Goal: Check status

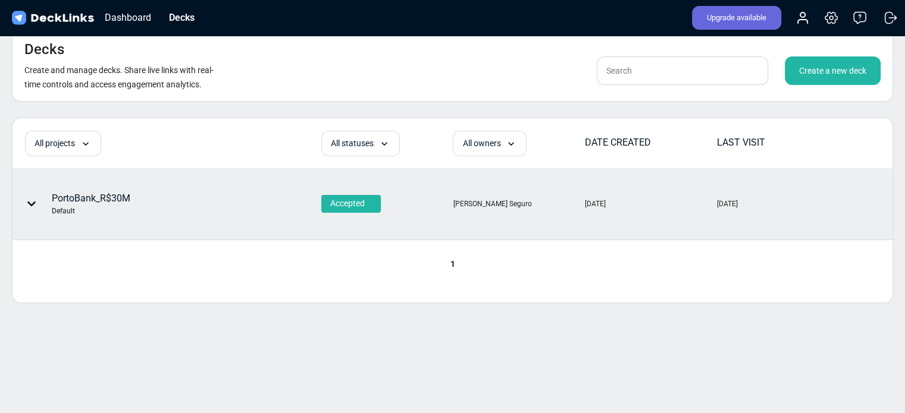
click at [81, 200] on div "PortoBank_R$30M Default" at bounding box center [91, 204] width 79 height 25
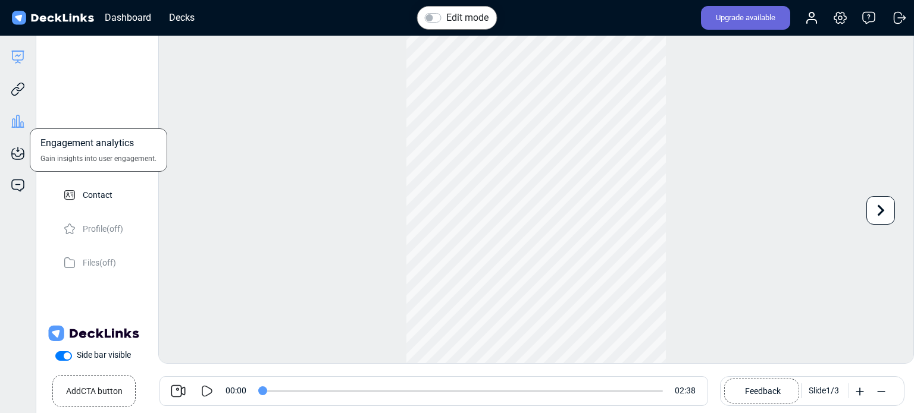
click at [20, 122] on icon at bounding box center [18, 121] width 14 height 14
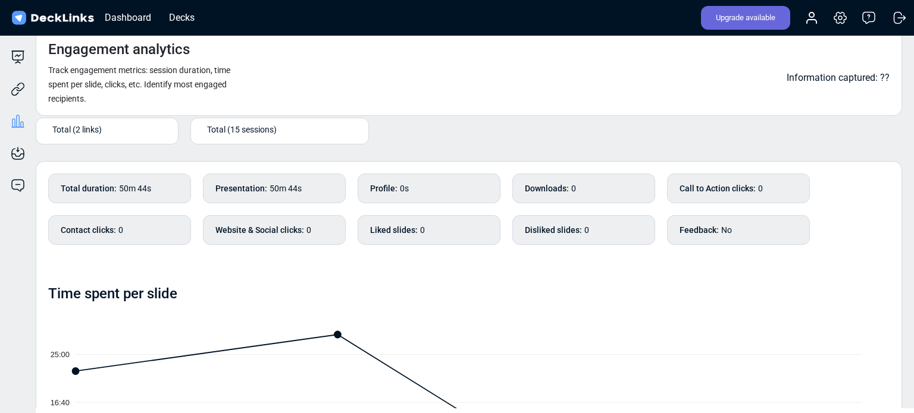
click at [71, 128] on span "Total (2 links)" at bounding box center [76, 129] width 49 height 12
click at [422, 121] on div "Total (2 links) Total (15 sessions)" at bounding box center [469, 92] width 866 height 126
click at [86, 129] on span "Total (2 links)" at bounding box center [76, 129] width 49 height 12
click at [281, 129] on div "Total (15 sessions)" at bounding box center [282, 129] width 150 height 12
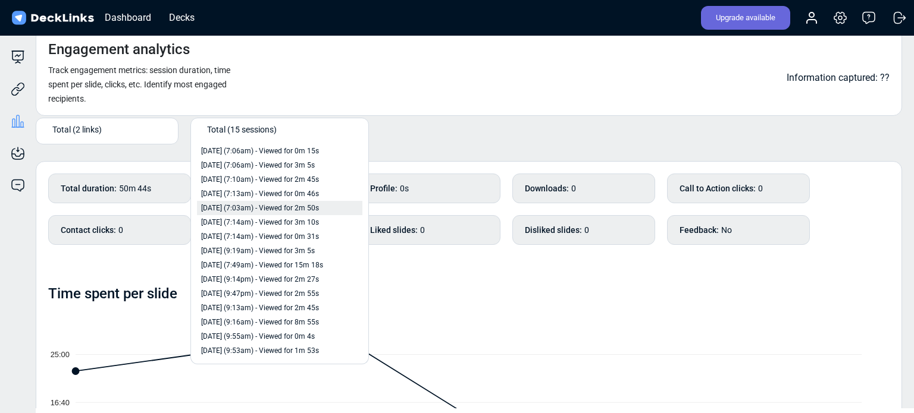
click at [314, 211] on span "[DATE] (7:03am) - Viewed for 2m 50s" at bounding box center [260, 208] width 118 height 11
